Goal: Register for event/course: Sign up to attend an event or enroll in a course

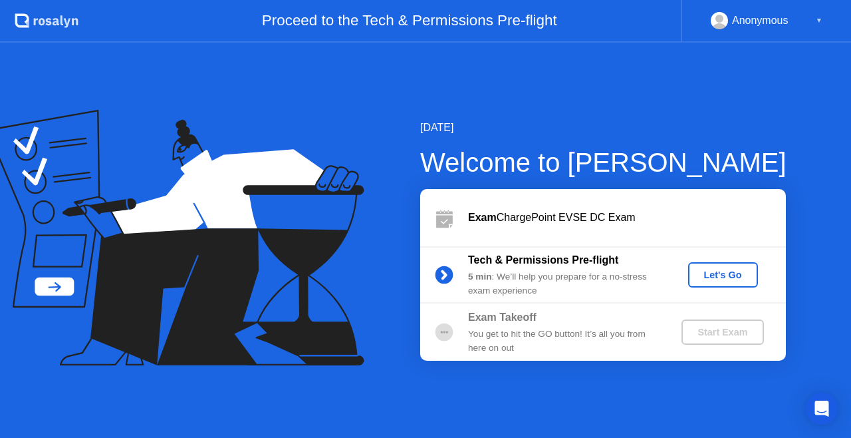
click at [715, 269] on div "Let's Go" at bounding box center [723, 274] width 59 height 11
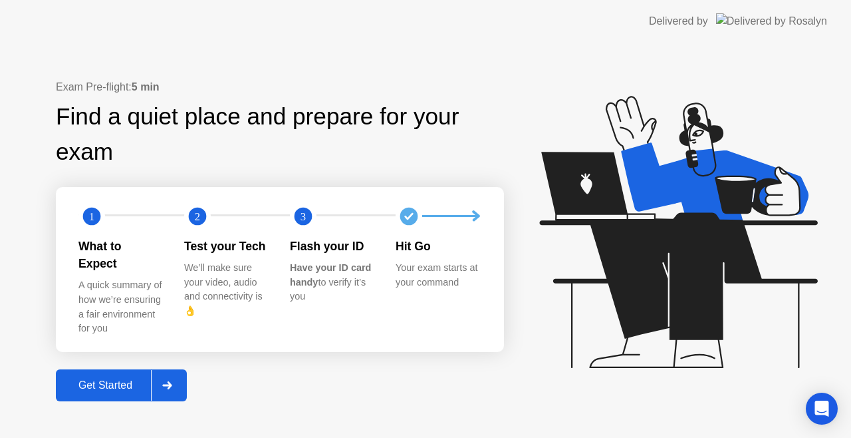
click at [112, 382] on div "Get Started" at bounding box center [105, 385] width 91 height 12
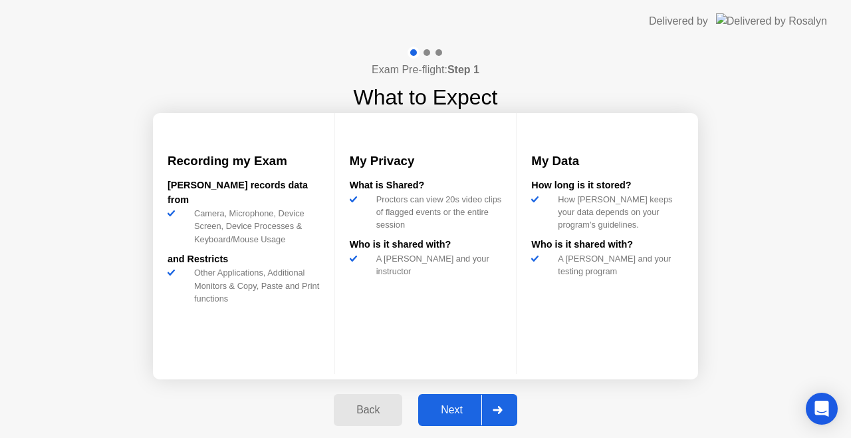
click at [448, 407] on div "Next" at bounding box center [451, 410] width 59 height 12
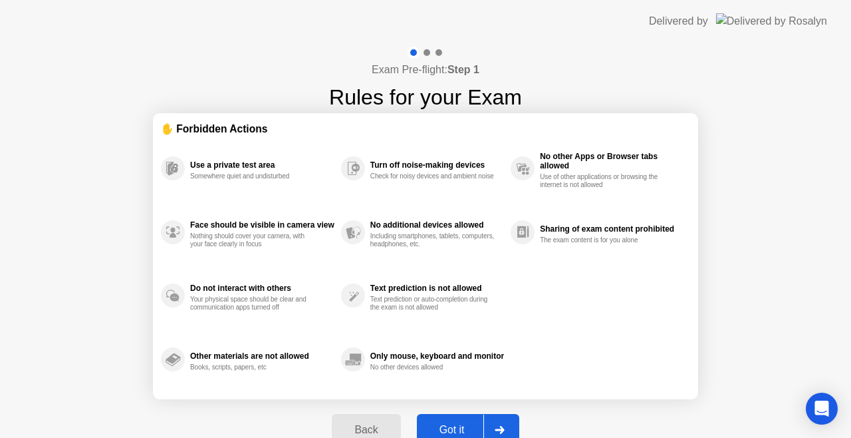
click at [794, 304] on div "Exam Pre-flight: Step 1 Rules for your Exam ✋ Forbidden Actions Use a private t…" at bounding box center [425, 254] width 851 height 422
click at [451, 428] on div "Got it" at bounding box center [452, 430] width 63 height 12
select select "**********"
select select "*******"
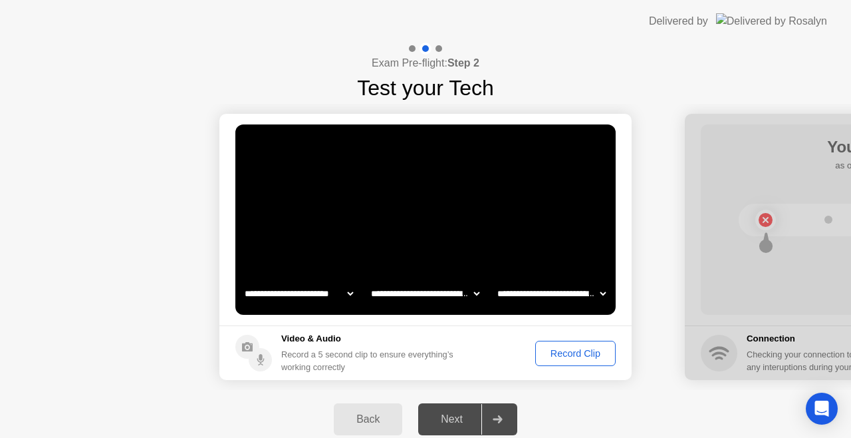
click at [570, 358] on div "Record Clip" at bounding box center [575, 353] width 71 height 11
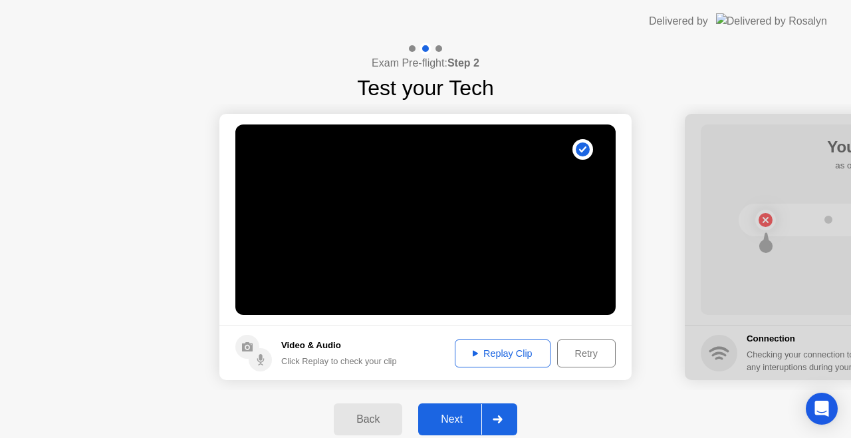
click at [453, 424] on div "Next" at bounding box center [451, 419] width 59 height 12
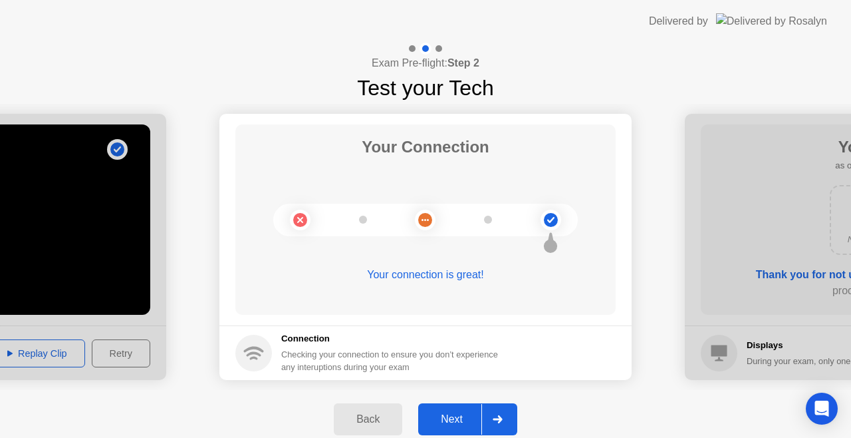
click at [449, 414] on div "Next" at bounding box center [451, 419] width 59 height 12
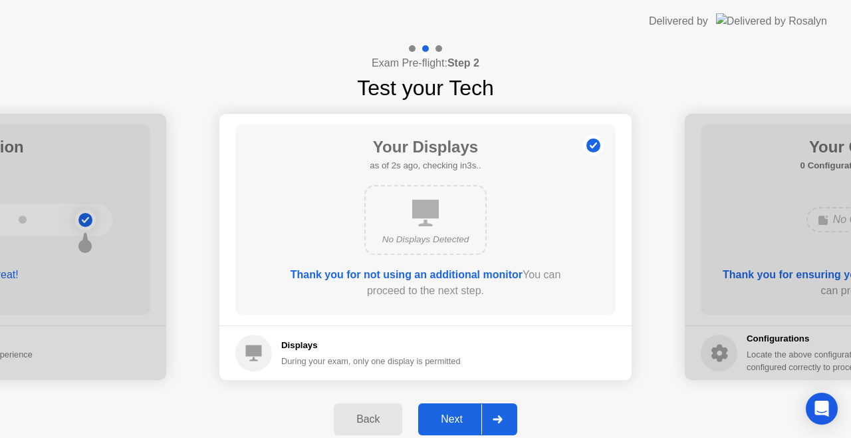
click at [463, 410] on button "Next" at bounding box center [467, 419] width 99 height 32
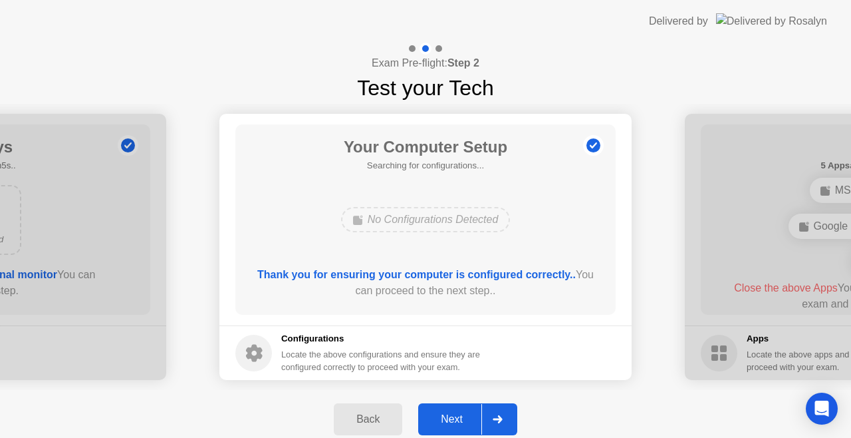
click at [450, 408] on button "Next" at bounding box center [467, 419] width 99 height 32
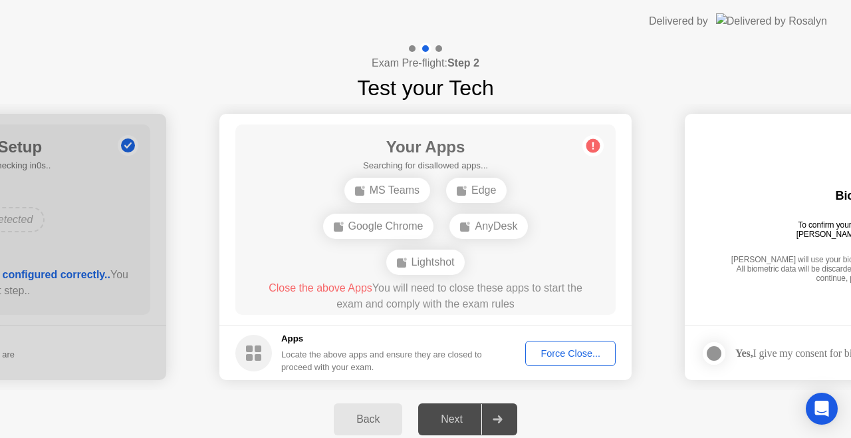
click at [557, 348] on div "Force Close..." at bounding box center [570, 353] width 81 height 11
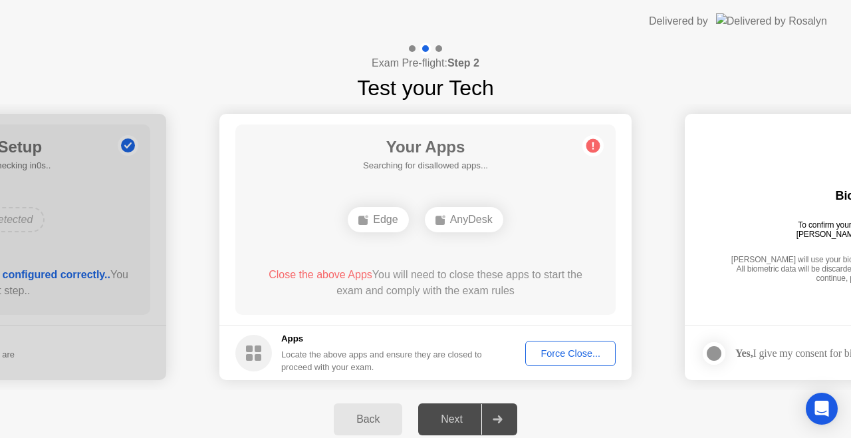
click at [326, 275] on span "Close the above Apps" at bounding box center [321, 274] width 104 height 11
click at [568, 354] on div "Force Close..." at bounding box center [570, 353] width 81 height 11
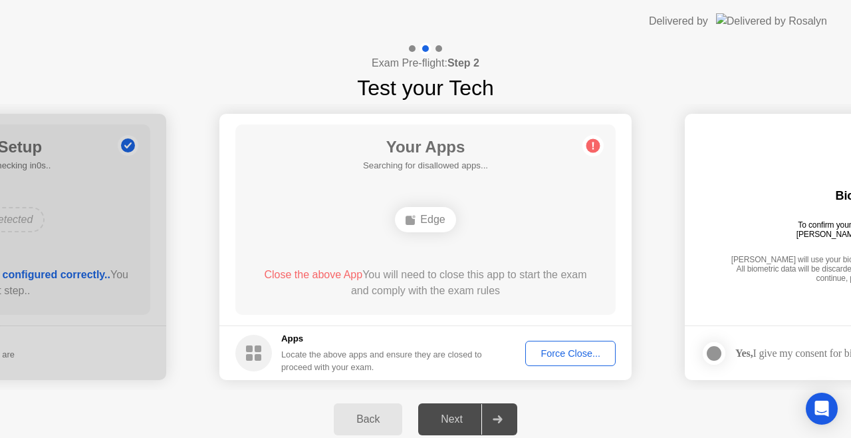
click at [591, 141] on circle at bounding box center [593, 146] width 14 height 14
click at [465, 418] on div "Next" at bounding box center [451, 419] width 59 height 12
click at [254, 346] on circle at bounding box center [253, 352] width 37 height 37
click at [429, 218] on div "Edge" at bounding box center [425, 219] width 61 height 25
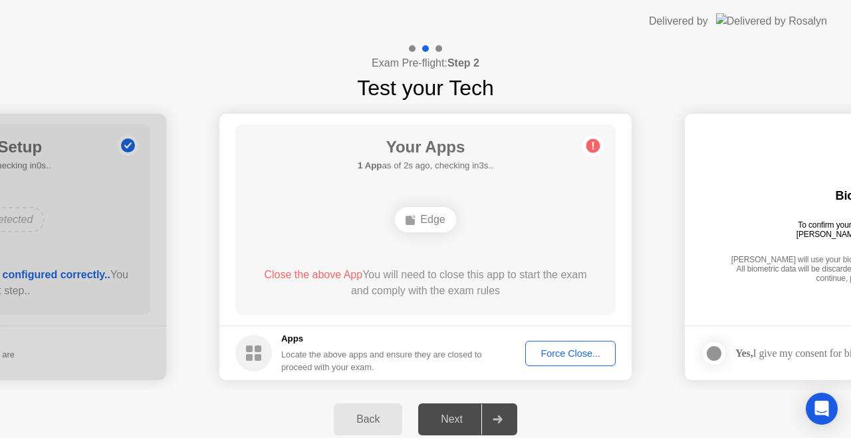
click at [429, 218] on div "Edge" at bounding box center [425, 219] width 61 height 25
click at [590, 146] on circle at bounding box center [593, 146] width 14 height 14
click at [504, 418] on div at bounding box center [497, 419] width 32 height 31
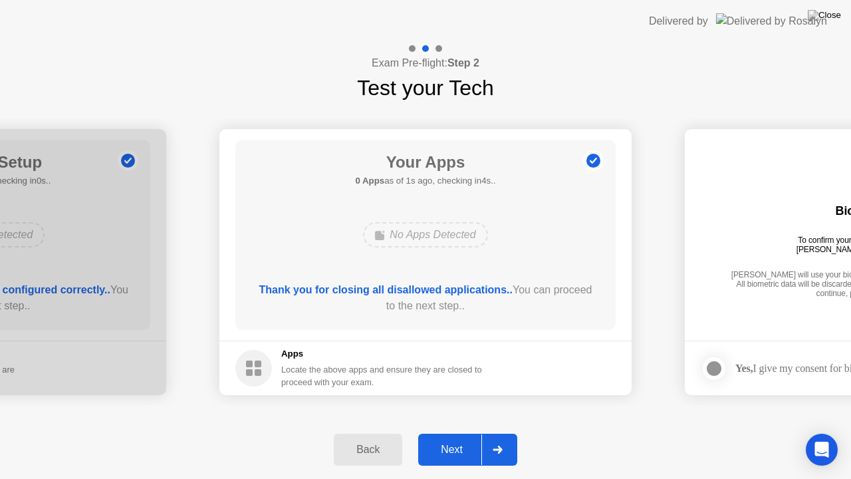
click at [450, 437] on div "Next" at bounding box center [451, 450] width 59 height 12
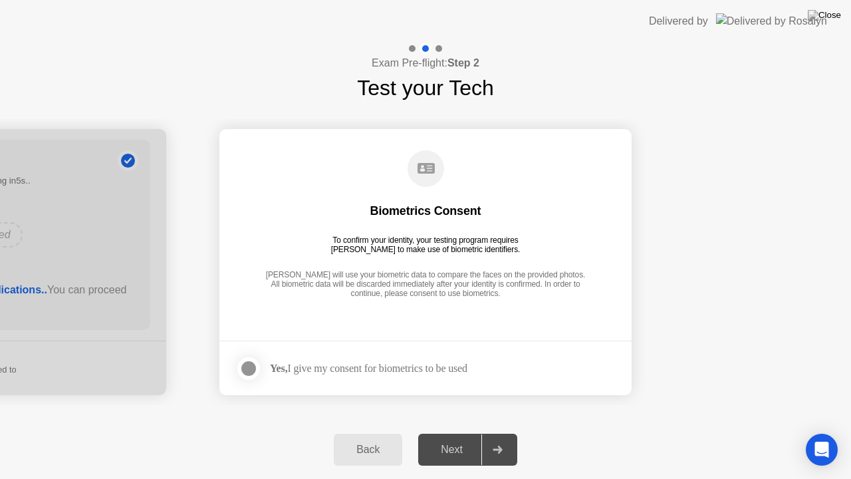
click at [257, 367] on div at bounding box center [249, 368] width 16 height 16
click at [450, 437] on div "Next" at bounding box center [451, 450] width 59 height 12
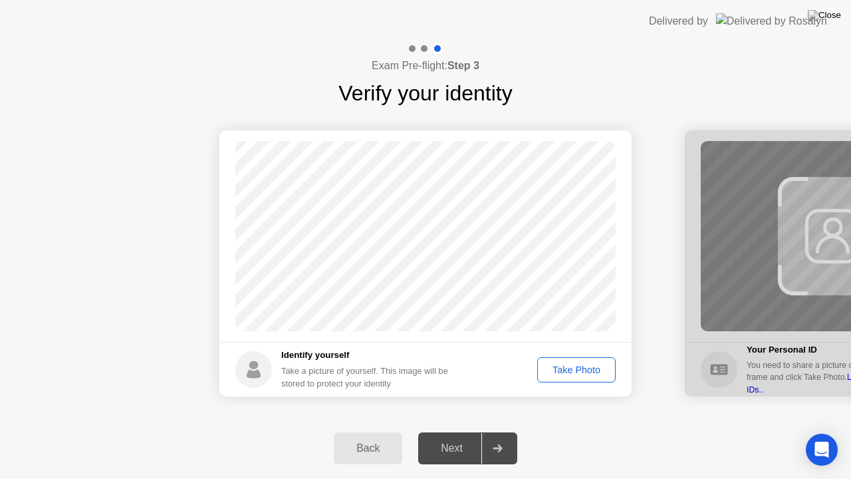
click at [576, 375] on div "Take Photo" at bounding box center [576, 369] width 69 height 11
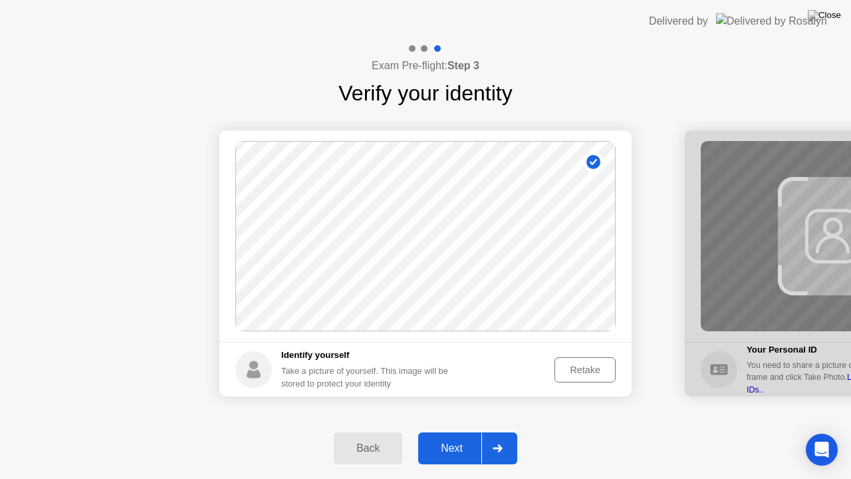
click at [453, 437] on button "Next" at bounding box center [467, 448] width 99 height 32
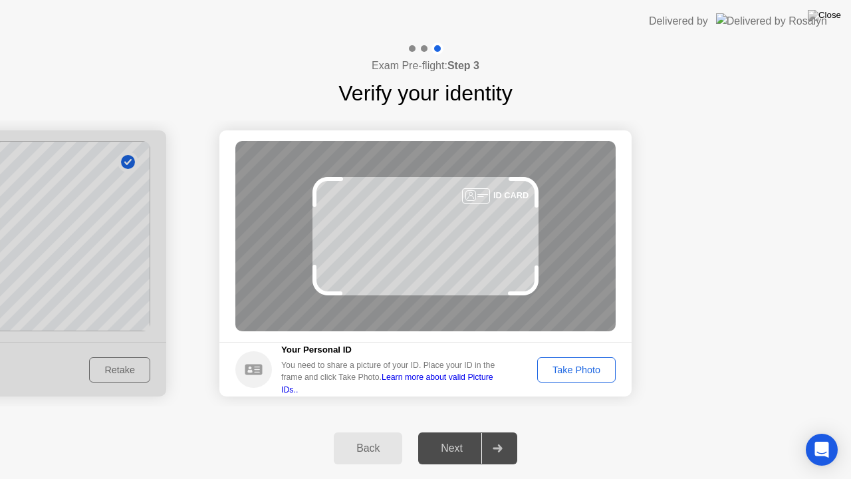
click at [591, 354] on footer "Your Personal ID You need to share a picture of your ID. Place your ID in the f…" at bounding box center [425, 369] width 412 height 55
click at [591, 366] on div "Take Photo" at bounding box center [576, 369] width 69 height 11
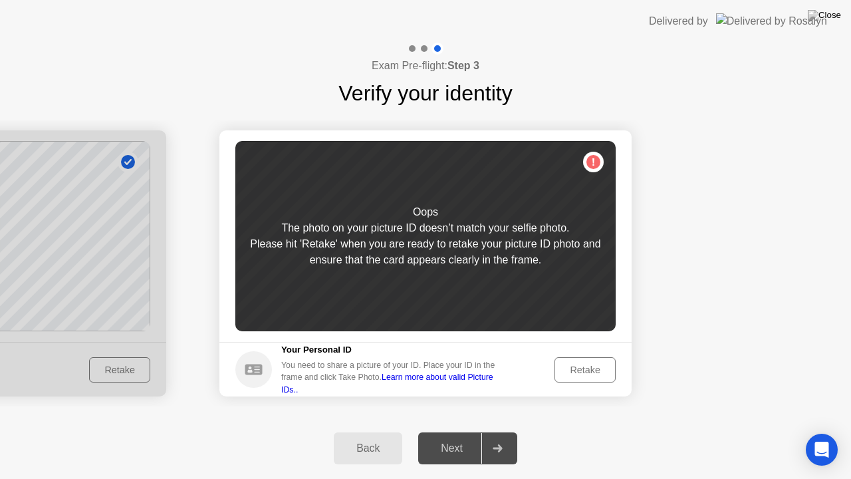
click at [612, 365] on button "Retake" at bounding box center [585, 369] width 61 height 25
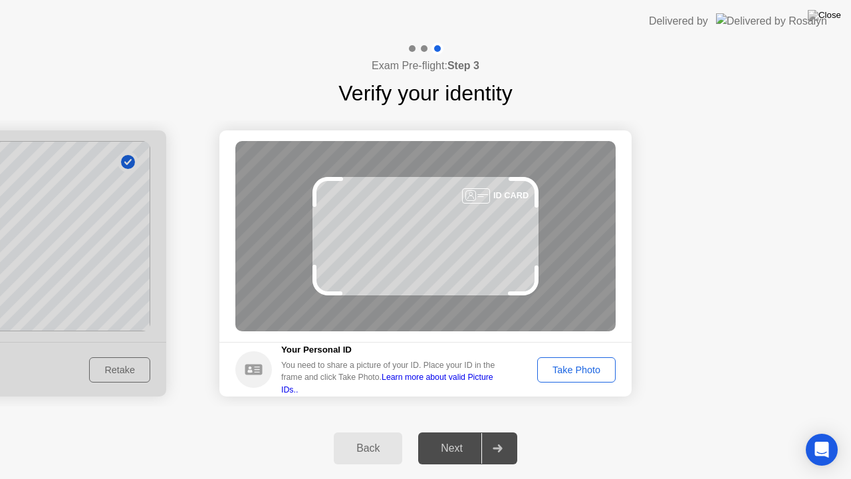
click at [612, 365] on button "Take Photo" at bounding box center [576, 369] width 78 height 25
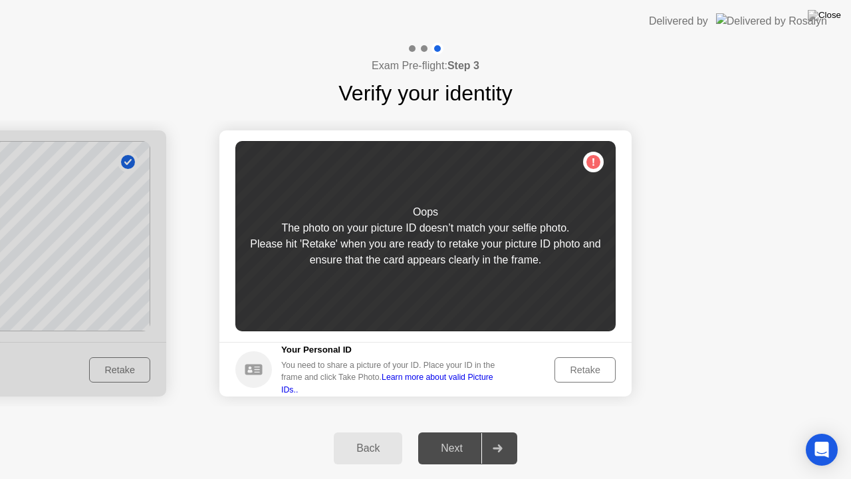
click at [361, 437] on div "Back" at bounding box center [368, 448] width 61 height 12
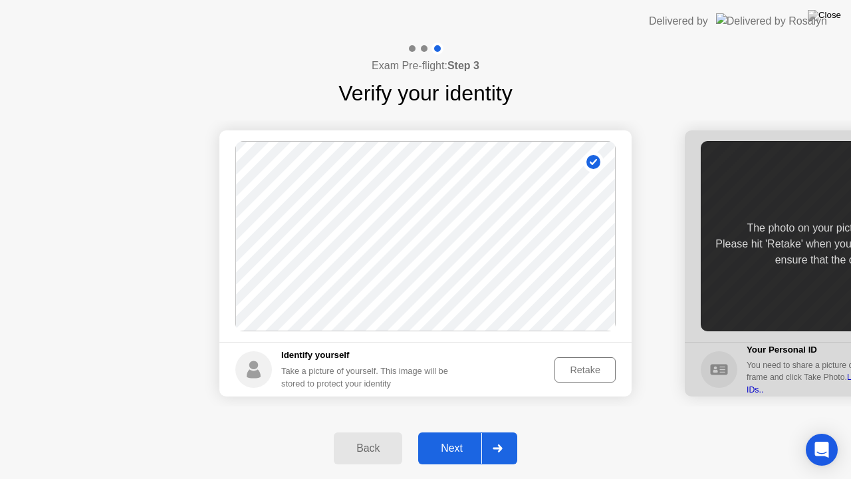
click at [564, 368] on div "Retake" at bounding box center [585, 369] width 52 height 11
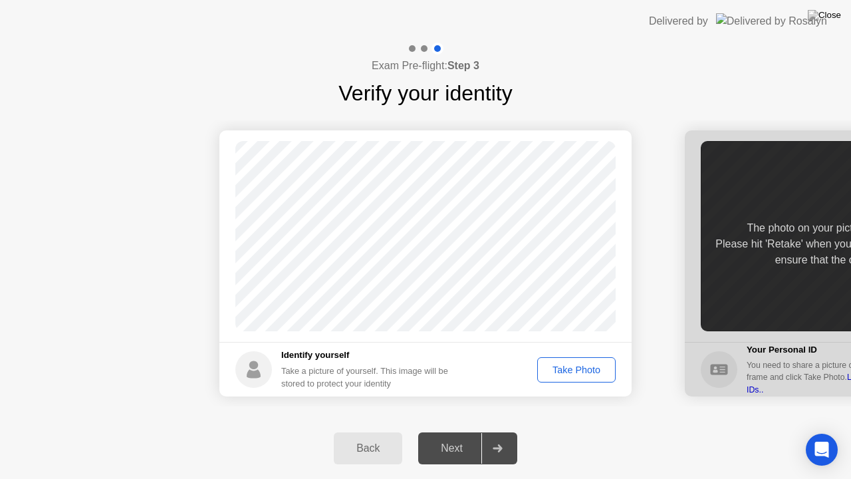
click at [564, 368] on div "Take Photo" at bounding box center [576, 369] width 69 height 11
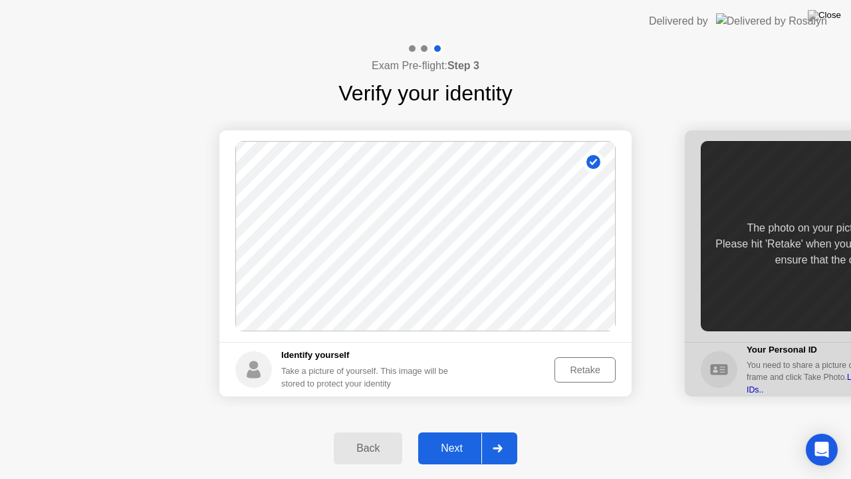
click at [442, 437] on button "Next" at bounding box center [467, 448] width 99 height 32
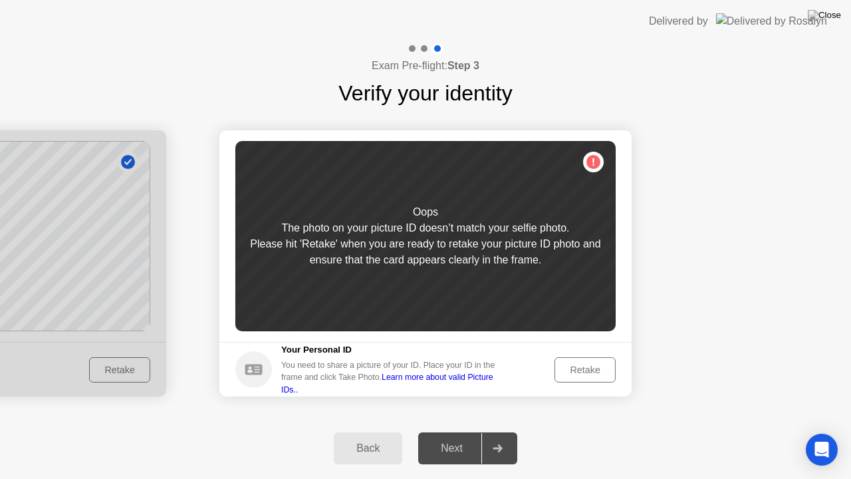
click at [568, 358] on button "Retake" at bounding box center [585, 369] width 61 height 25
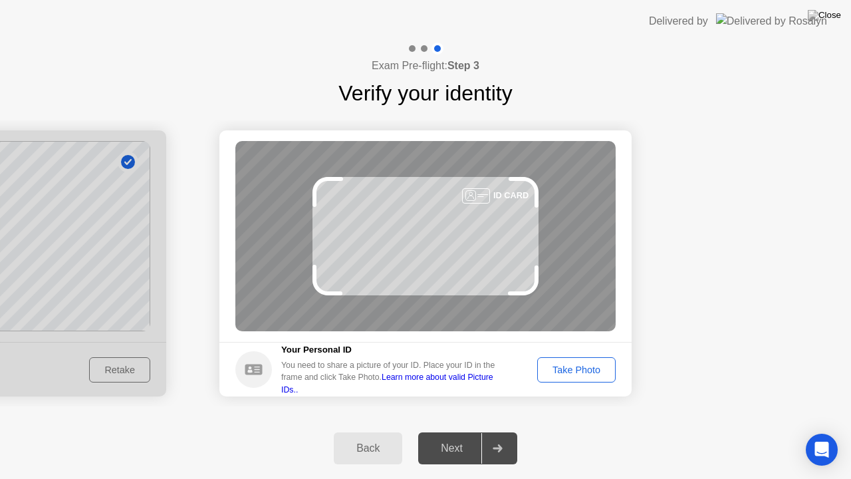
click at [568, 368] on div "Take Photo" at bounding box center [576, 369] width 69 height 11
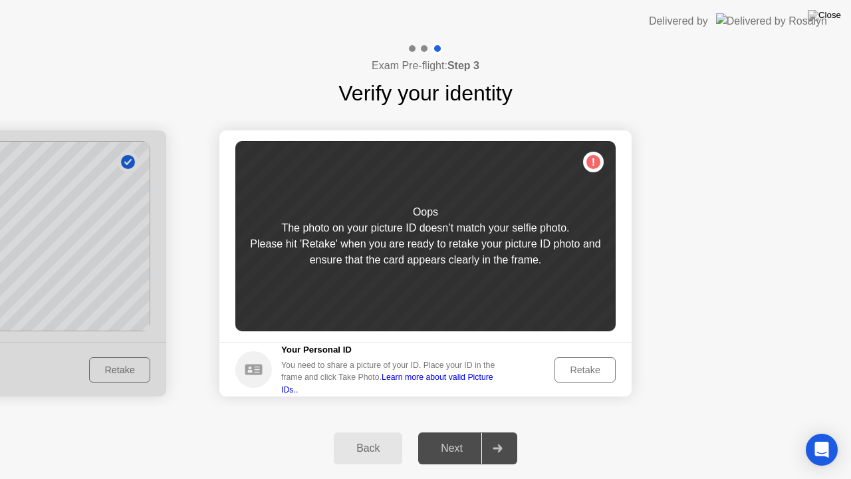
click at [376, 437] on div "Back" at bounding box center [368, 448] width 61 height 12
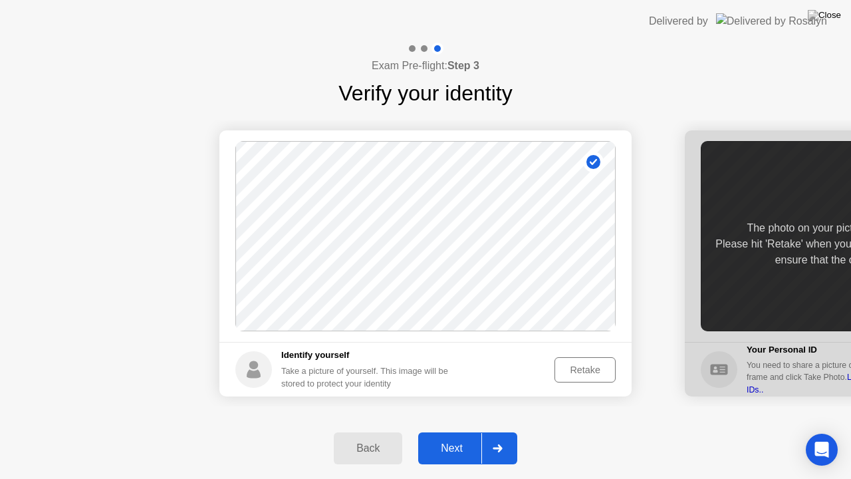
click at [459, 437] on div "Next" at bounding box center [451, 448] width 59 height 12
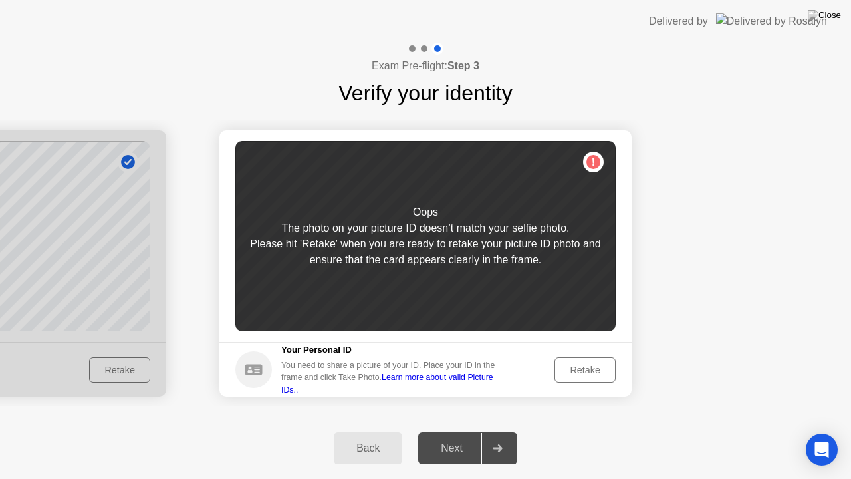
click at [585, 374] on div "Retake" at bounding box center [585, 369] width 52 height 11
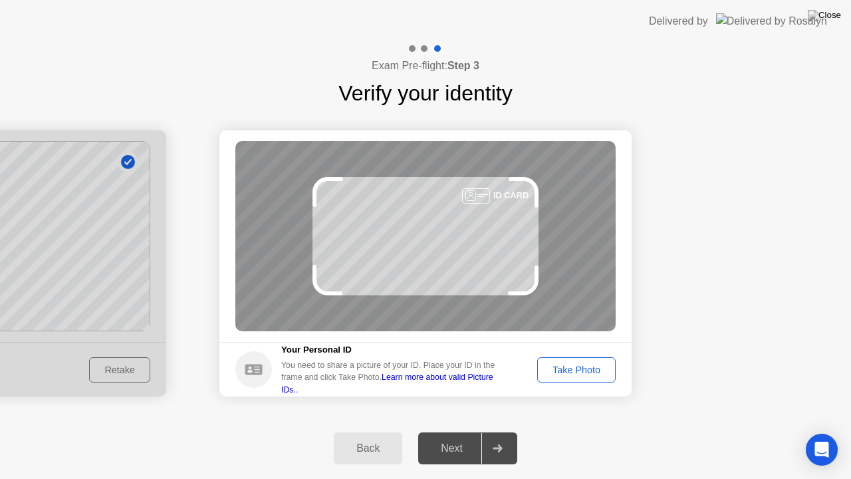
click at [585, 374] on div "Take Photo" at bounding box center [576, 369] width 69 height 11
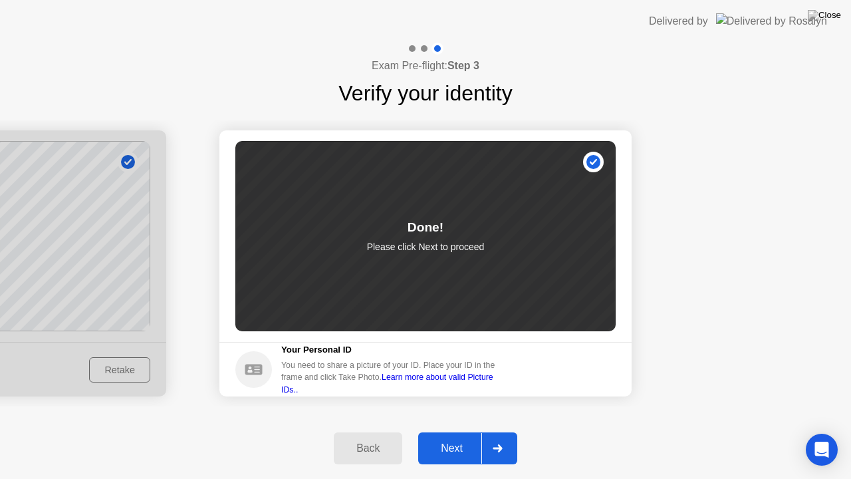
click at [443, 437] on div "Next" at bounding box center [451, 448] width 59 height 12
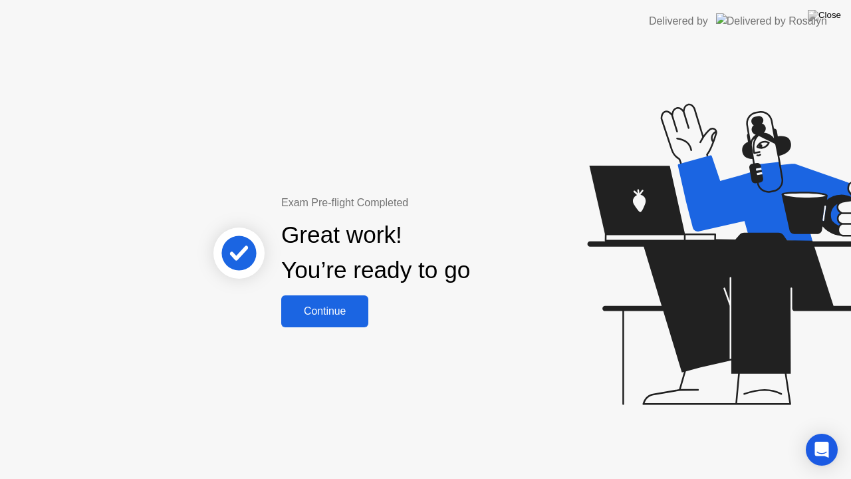
click at [342, 298] on button "Continue" at bounding box center [324, 311] width 87 height 32
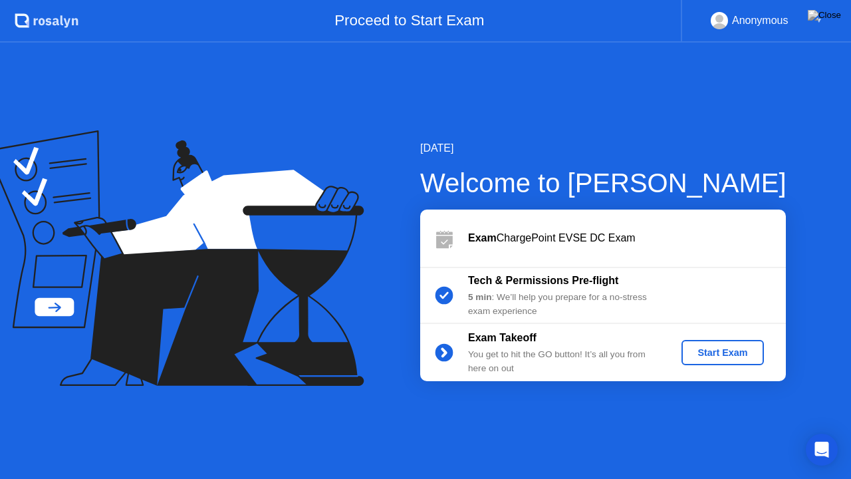
click at [726, 355] on div "Start Exam" at bounding box center [722, 352] width 71 height 11
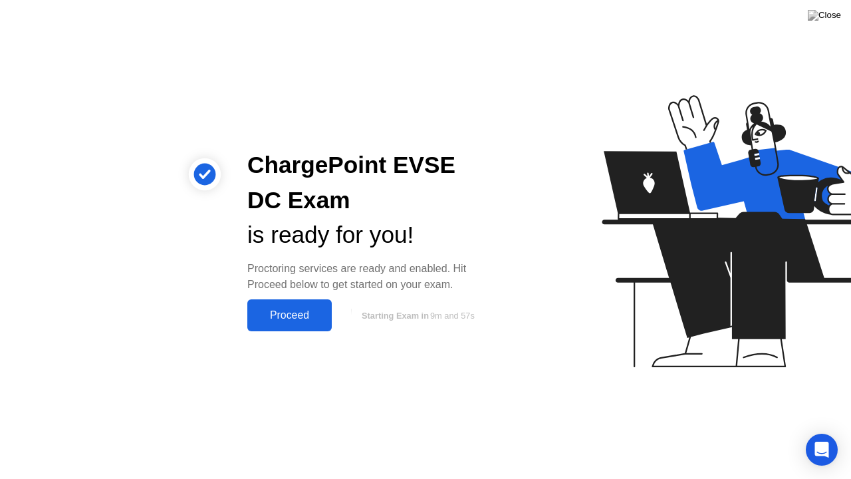
click at [334, 355] on div "ChargePoint EVSE DC Exam is ready for you! Proctoring services are ready and en…" at bounding box center [425, 239] width 851 height 479
click at [285, 319] on div "Proceed" at bounding box center [289, 315] width 76 height 12
